Goal: Task Accomplishment & Management: Manage account settings

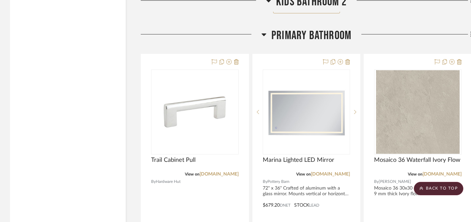
scroll to position [2023, 0]
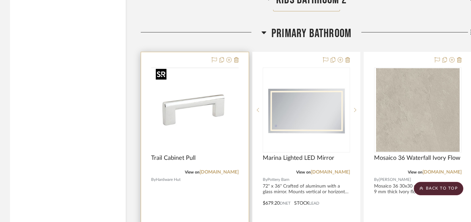
click at [0, 0] on img at bounding box center [0, 0] width 0 height 0
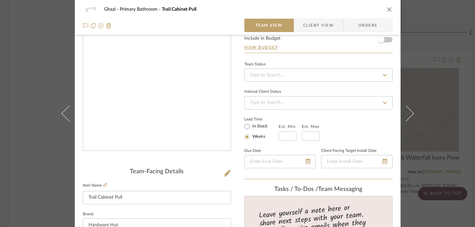
scroll to position [66, 0]
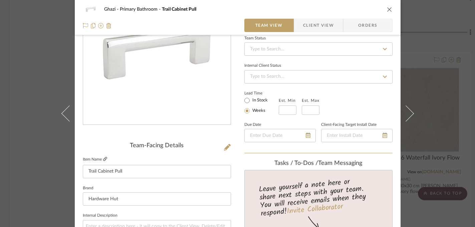
click at [103, 159] on icon at bounding box center [105, 159] width 4 height 4
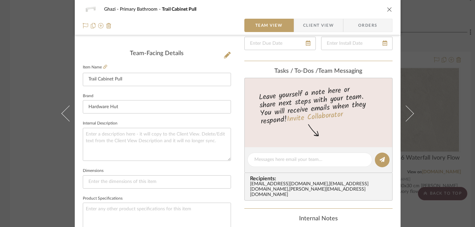
scroll to position [122, 0]
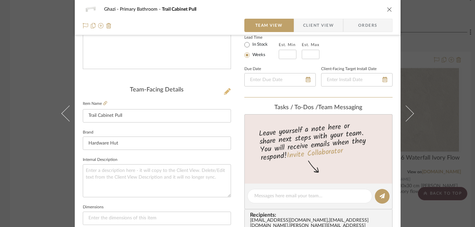
click at [225, 89] on icon at bounding box center [227, 91] width 7 height 7
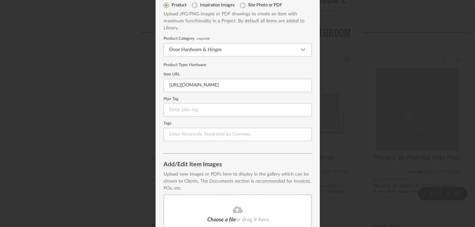
scroll to position [20, 0]
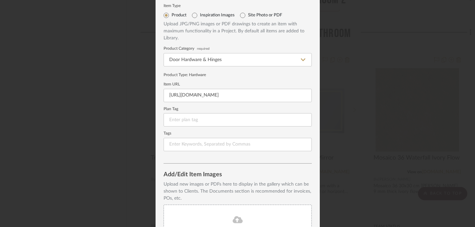
click at [334, 135] on div "Edit Item Item Type Product Inspiration Images Site Photo or PDF Upload JPG/PNG…" at bounding box center [237, 113] width 475 height 227
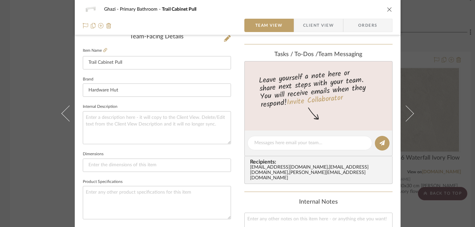
scroll to position [186, 0]
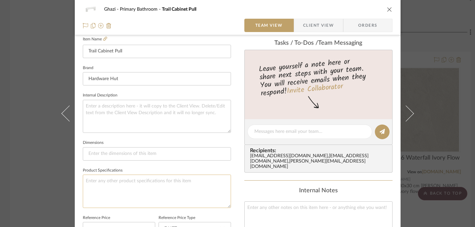
click at [102, 187] on textarea at bounding box center [157, 191] width 148 height 33
paste textarea "Polished Chrome"
type textarea "Polished Chrome"
click at [101, 150] on input at bounding box center [157, 153] width 148 height 13
type input "12"
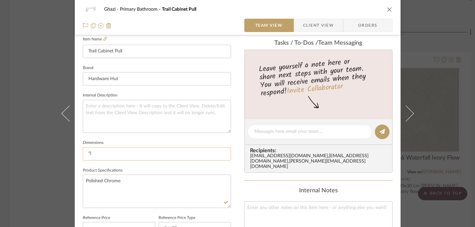
type input """
type input "12"l"
click at [126, 180] on textarea "Polished Chrome" at bounding box center [157, 191] width 148 height 33
type textarea "Polished Chrome 12" center to center"
paste textarea "Includes screws"
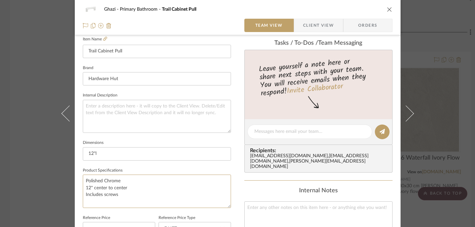
type textarea "Polished Chrome 12" center to center Includes screws"
click at [237, 191] on div "Ghazi Primary Bathroom Trail Cabinet Pull Team View Client View Orders Team-Fac…" at bounding box center [238, 127] width 326 height 617
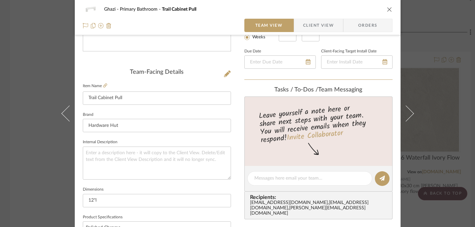
scroll to position [64, 0]
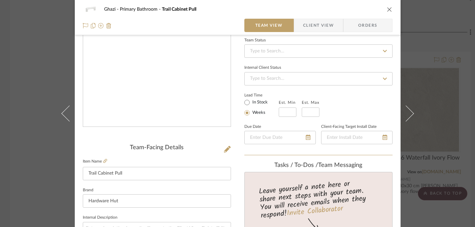
click at [156, 63] on img "0" at bounding box center [157, 54] width 145 height 145
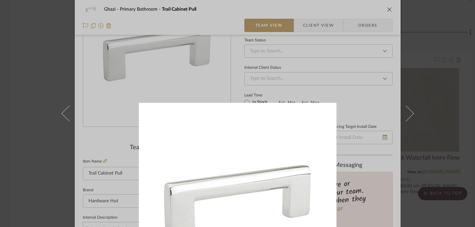
click at [427, 95] on div at bounding box center [237, 113] width 475 height 227
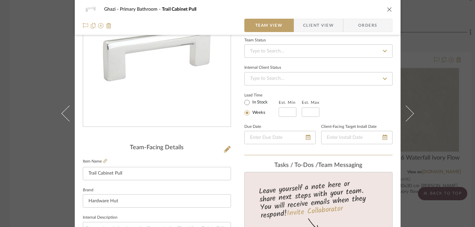
click at [440, 99] on div "Ghazi Primary Bathroom Trail Cabinet Pull Team View Client View Orders Team-Fac…" at bounding box center [237, 113] width 475 height 227
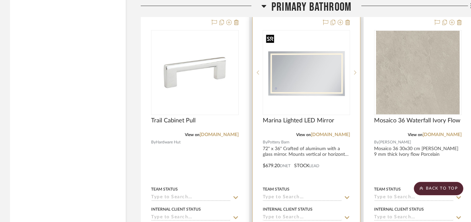
scroll to position [2061, 0]
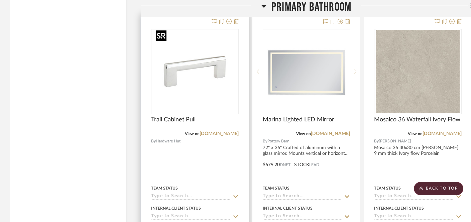
click at [203, 62] on img "0" at bounding box center [195, 72] width 84 height 84
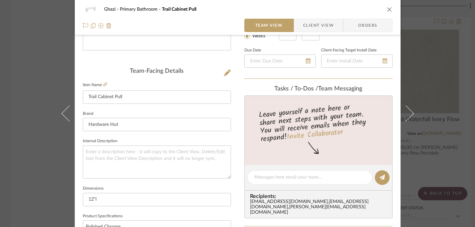
scroll to position [141, 0]
click at [91, 198] on input "12"l" at bounding box center [157, 198] width 148 height 13
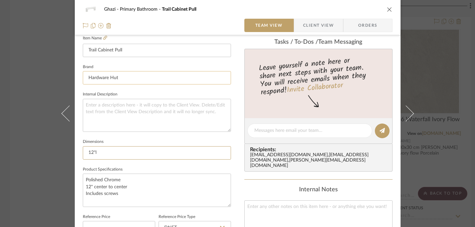
scroll to position [193, 0]
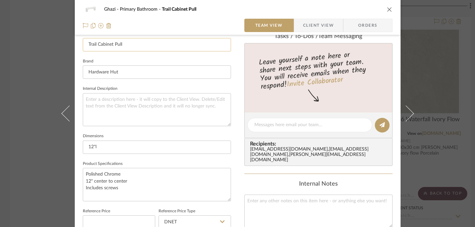
click at [127, 44] on input "Trail Cabinet Pull" at bounding box center [157, 44] width 148 height 13
click at [114, 43] on input "Trail Cabinet Pull" at bounding box center [157, 44] width 148 height 13
click at [136, 44] on input "Trail Cabinet 12" Pull" at bounding box center [157, 44] width 148 height 13
type input "Trail Cabinet 12" Pull Chrome"
click at [123, 83] on sr-form-field "Brand Hardware Hut" at bounding box center [157, 71] width 148 height 28
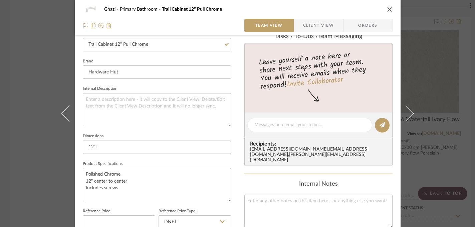
click at [33, 79] on div "Ghazi Primary Bathroom Trail Cabinet 12" Pull Chrome Team View Client View Orde…" at bounding box center [237, 113] width 475 height 227
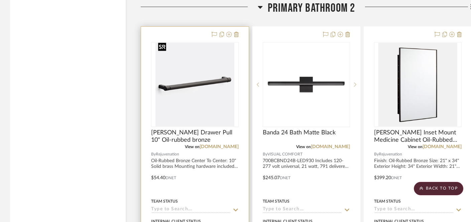
scroll to position [3000, 0]
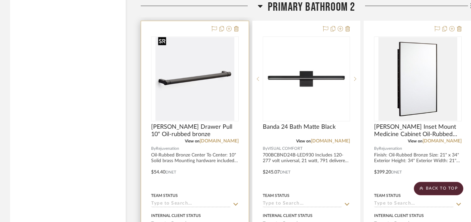
click at [181, 77] on img "0" at bounding box center [194, 79] width 79 height 84
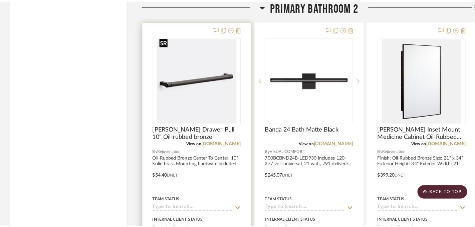
scroll to position [0, 0]
